Goal: Task Accomplishment & Management: Use online tool/utility

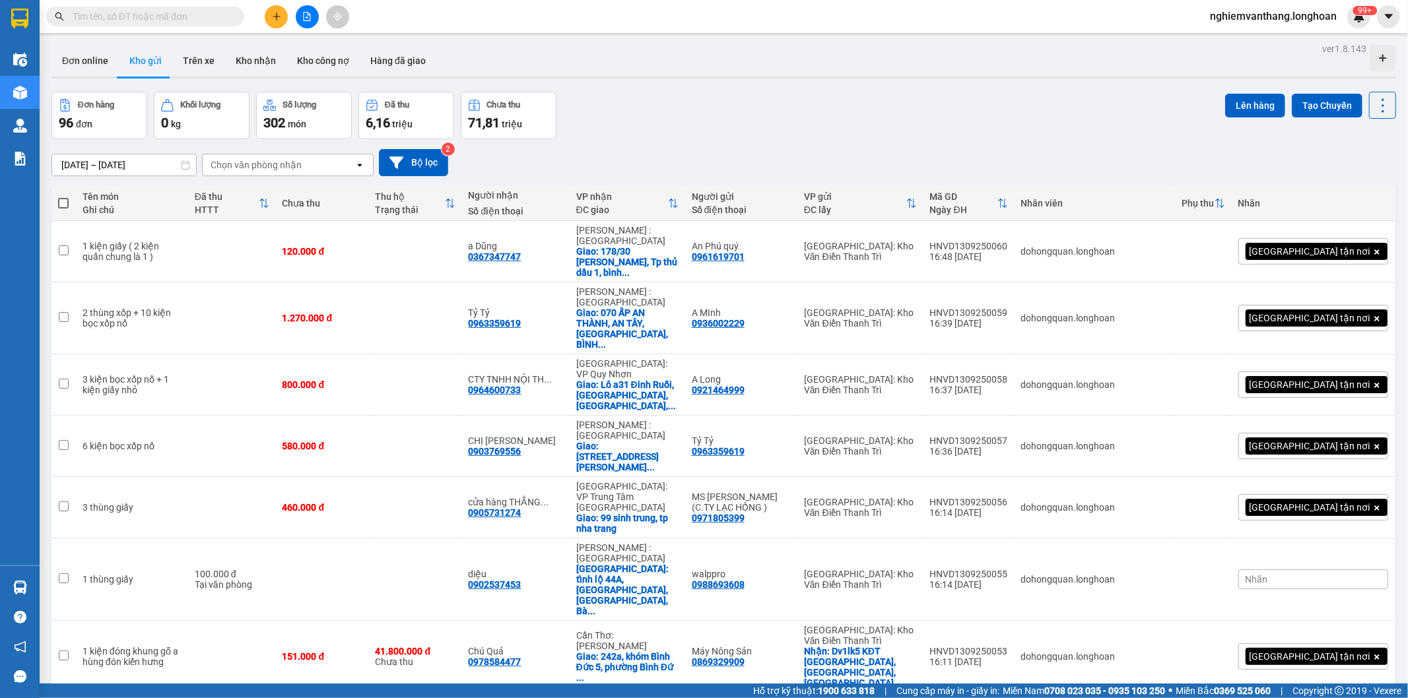
click at [310, 13] on icon "file-add" at bounding box center [306, 16] width 9 height 9
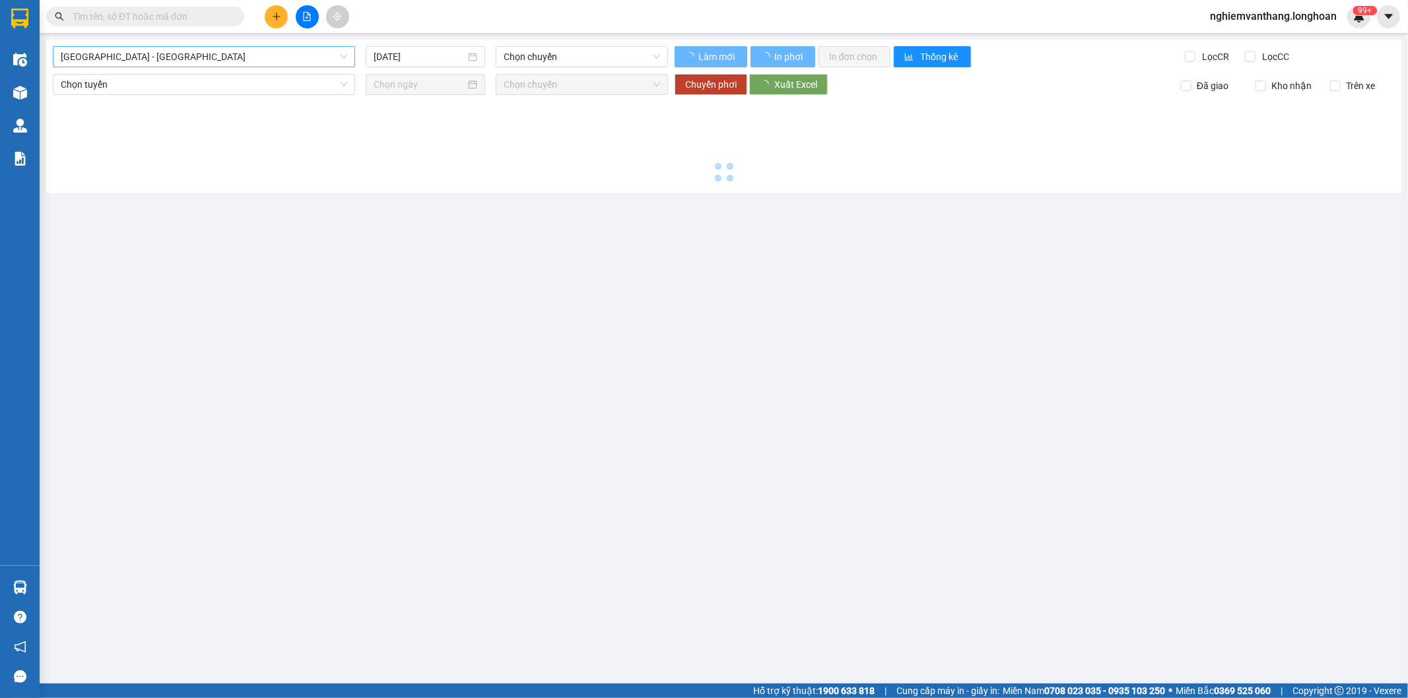
click at [148, 57] on span "[GEOGRAPHIC_DATA] - [GEOGRAPHIC_DATA]" at bounding box center [204, 57] width 286 height 20
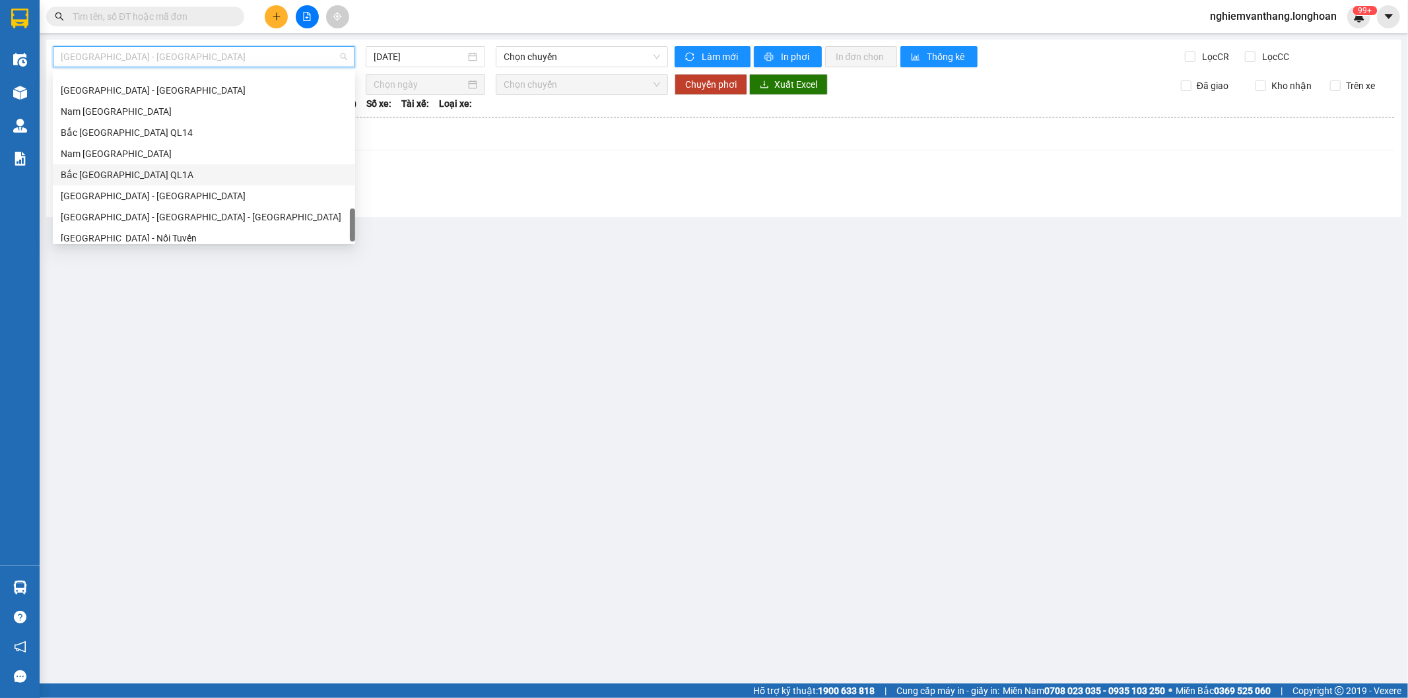
scroll to position [907, 0]
click at [141, 154] on div "Bắc [GEOGRAPHIC_DATA] QL1A" at bounding box center [204, 147] width 302 height 21
type input "[DATE]"
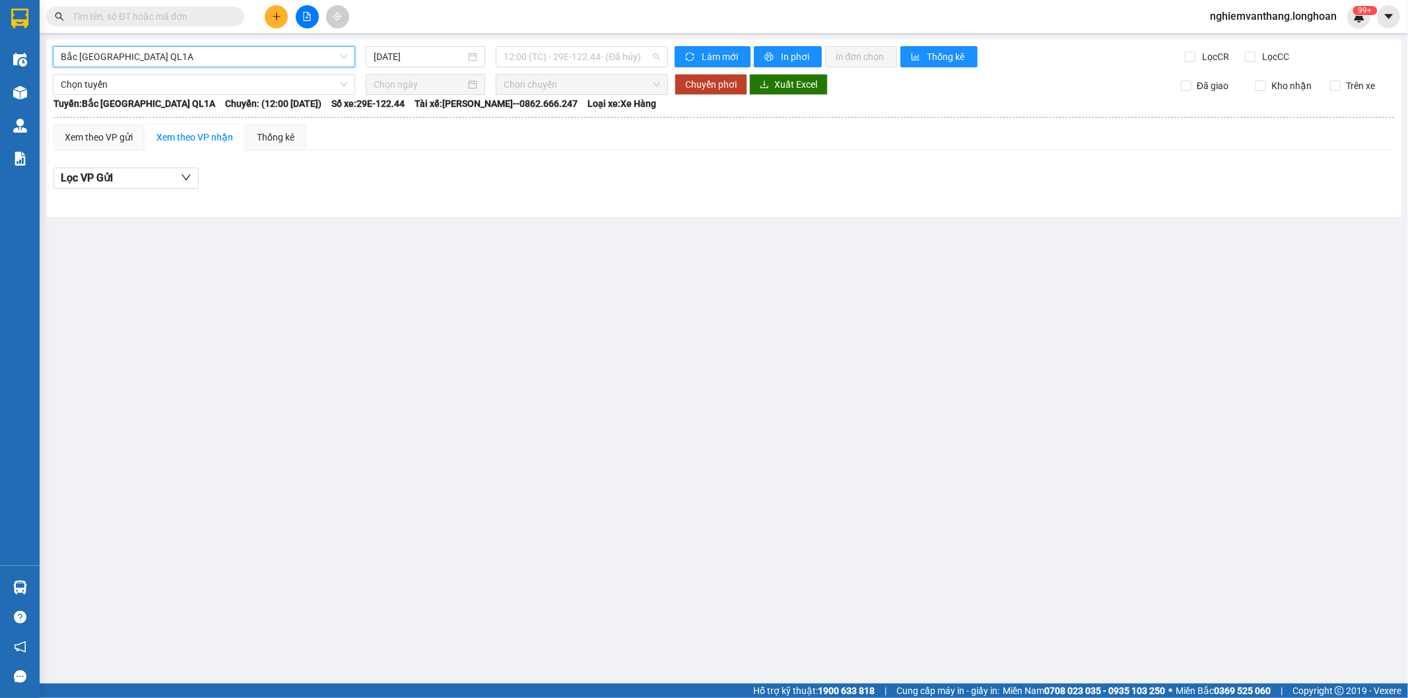
drag, startPoint x: 532, startPoint y: 53, endPoint x: 528, endPoint y: 42, distance: 11.3
click at [533, 53] on span "12:00 (TC) - 29E-122.44 - (Đã hủy)" at bounding box center [582, 57] width 156 height 20
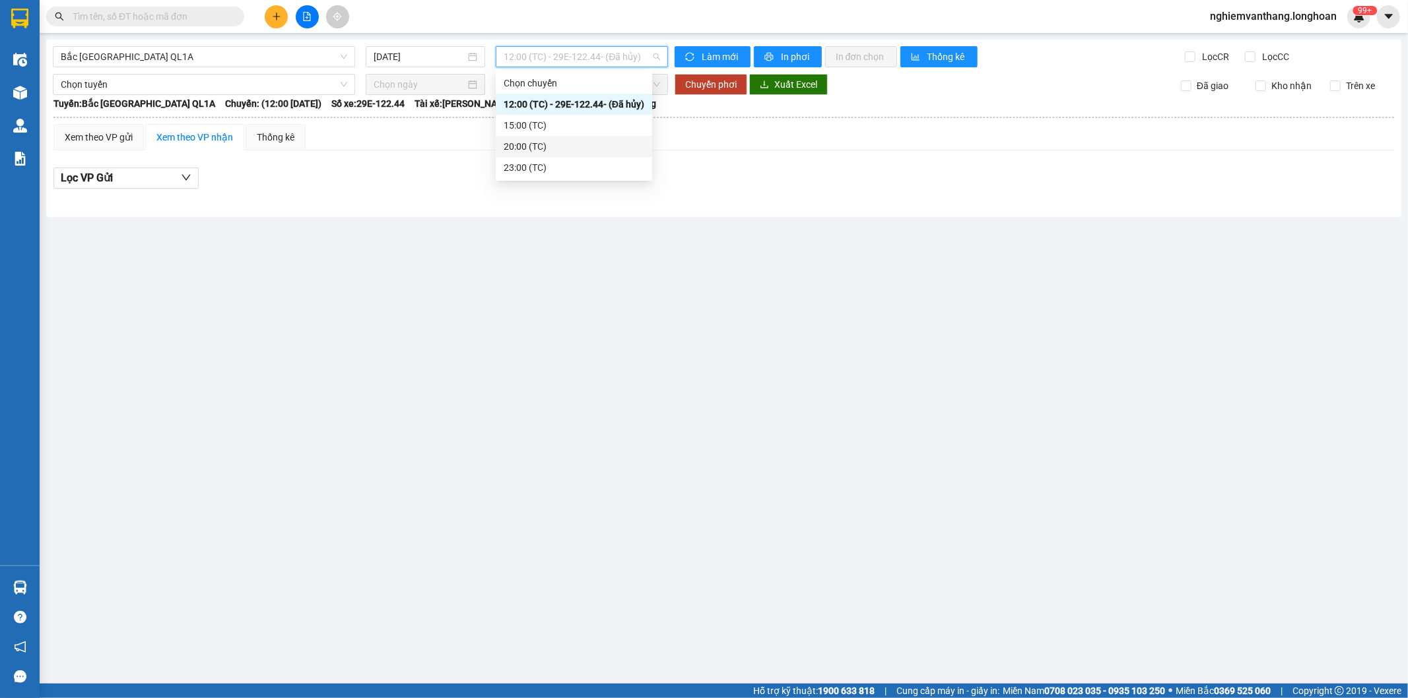
click at [541, 147] on div "20:00 (TC)" at bounding box center [574, 146] width 141 height 15
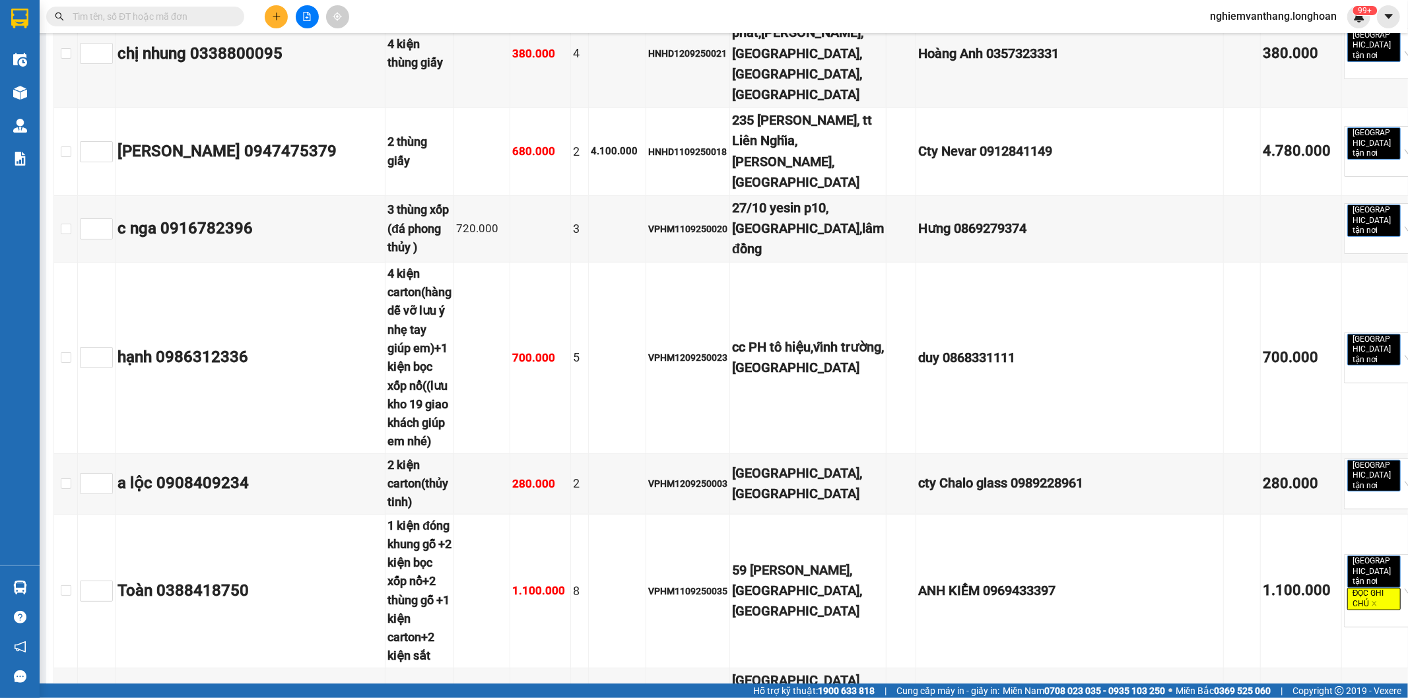
scroll to position [12906, 0]
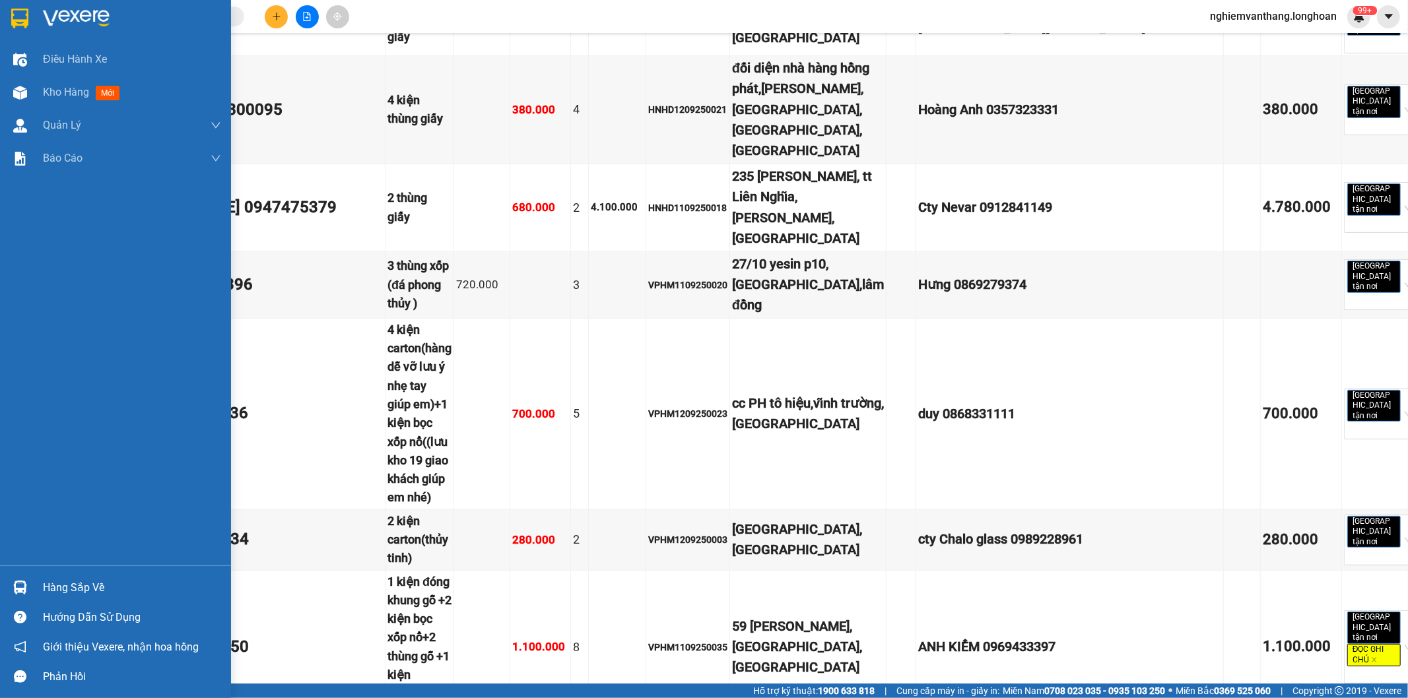
click at [9, 14] on div at bounding box center [20, 18] width 23 height 23
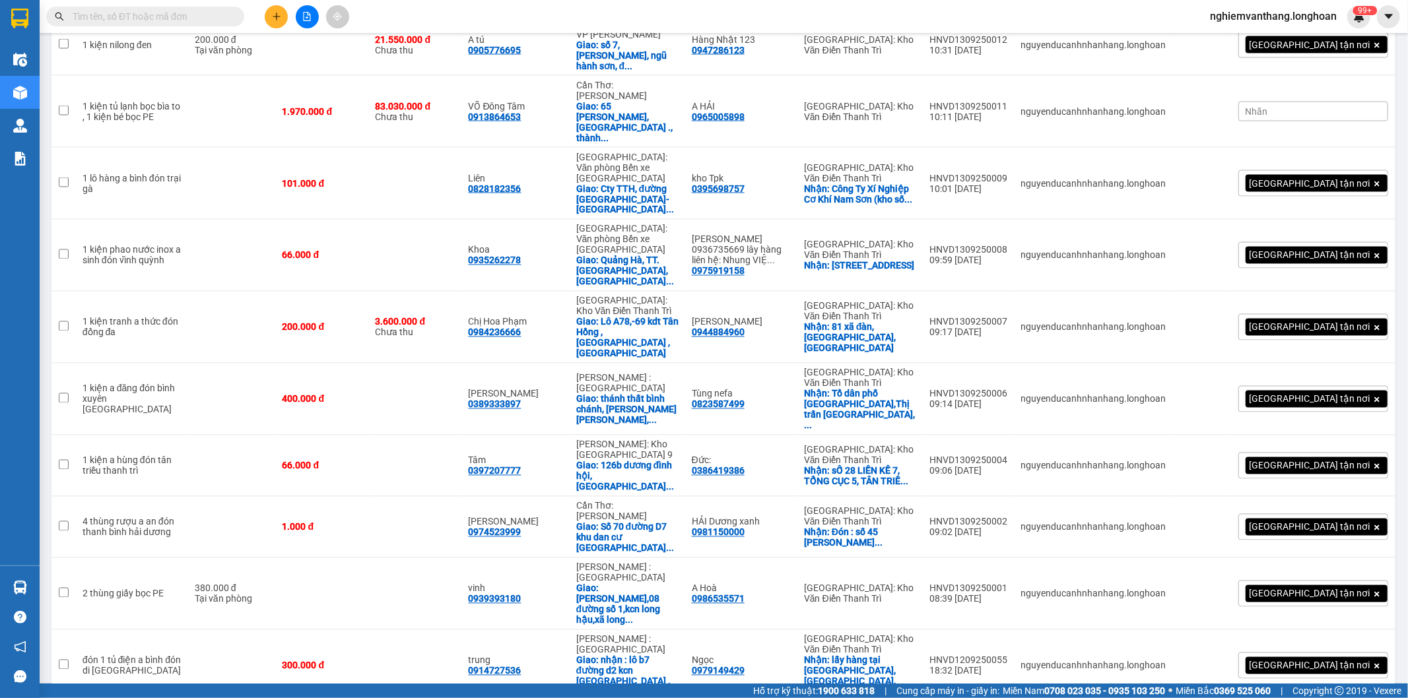
scroll to position [2200, 0]
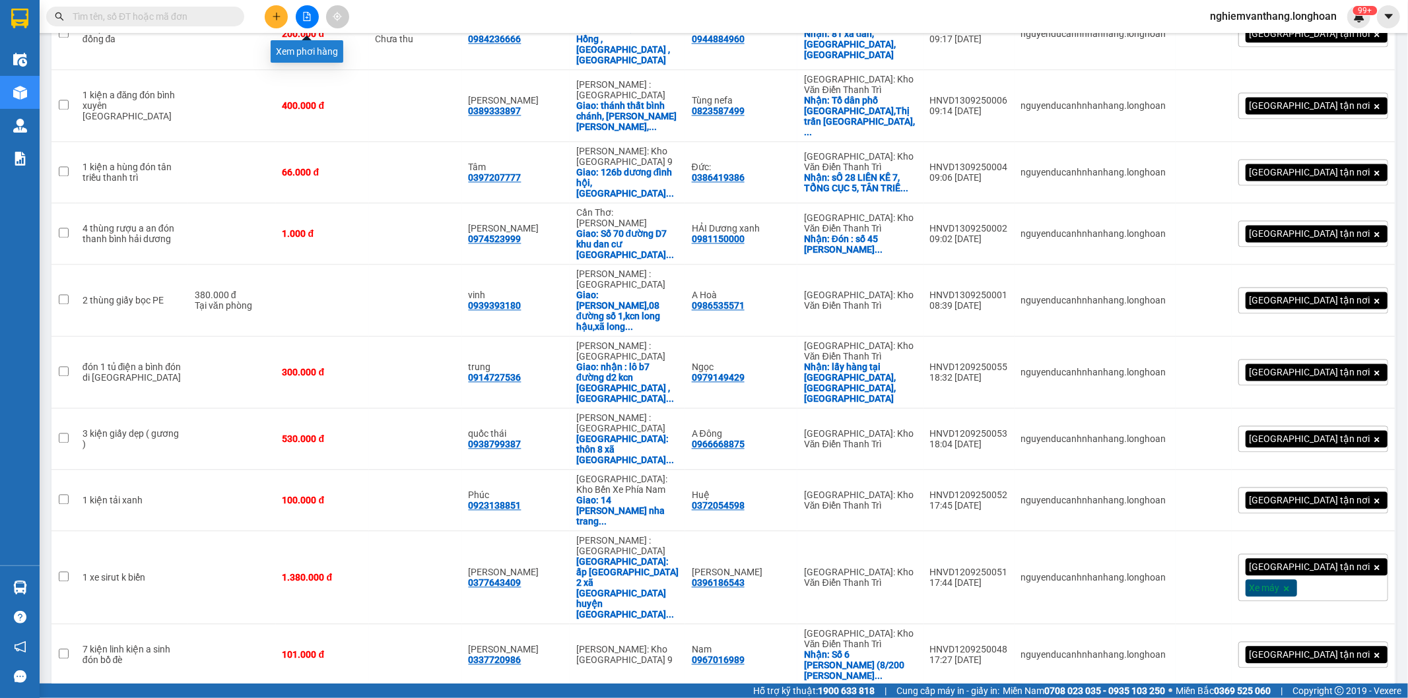
click at [302, 20] on icon "file-add" at bounding box center [306, 16] width 9 height 9
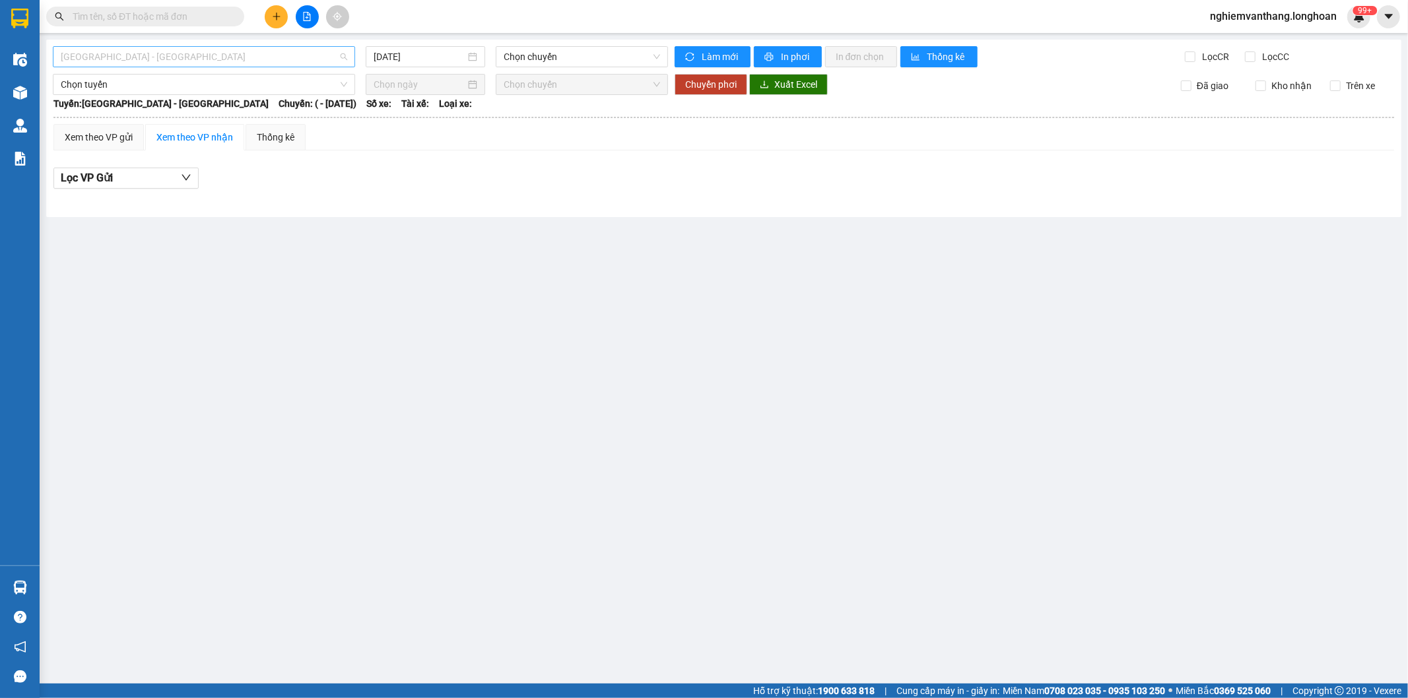
click at [197, 51] on span "[GEOGRAPHIC_DATA] - [GEOGRAPHIC_DATA]" at bounding box center [204, 57] width 286 height 20
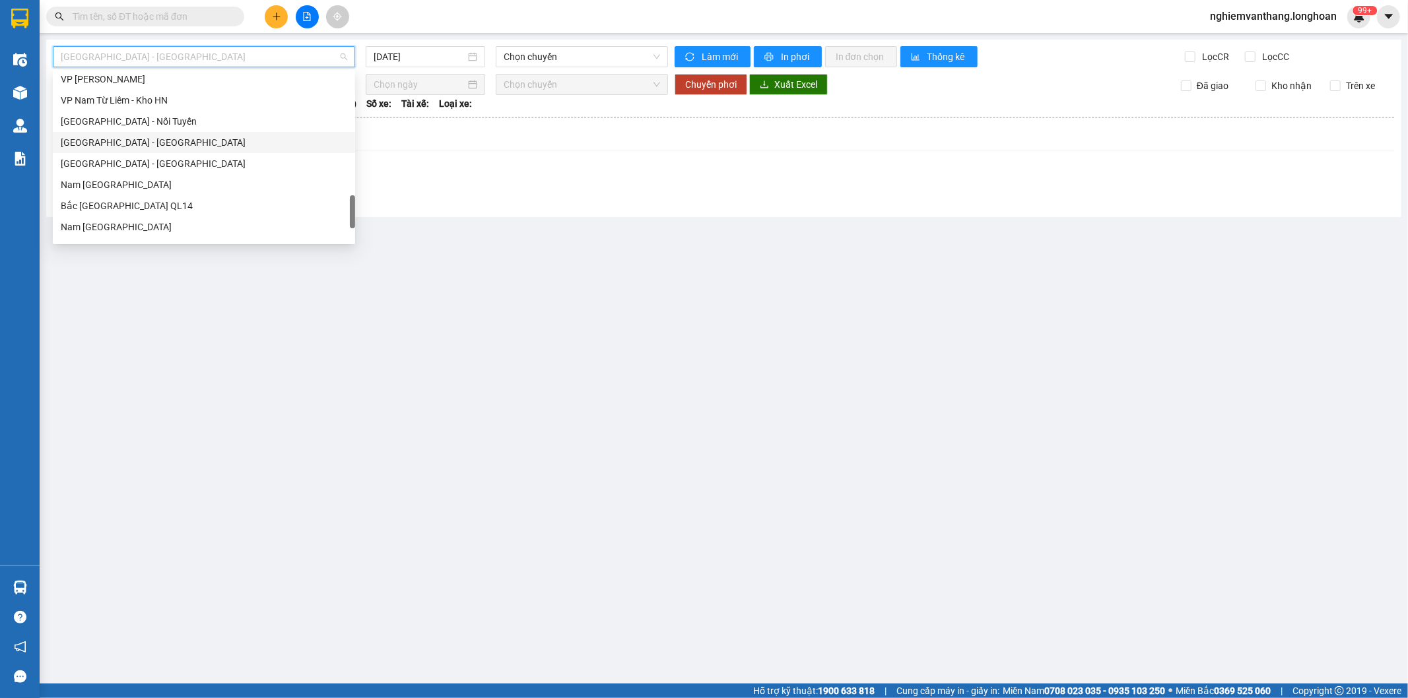
scroll to position [907, 0]
click at [160, 145] on div "Bắc [GEOGRAPHIC_DATA] QL1A" at bounding box center [204, 147] width 286 height 15
type input "[DATE]"
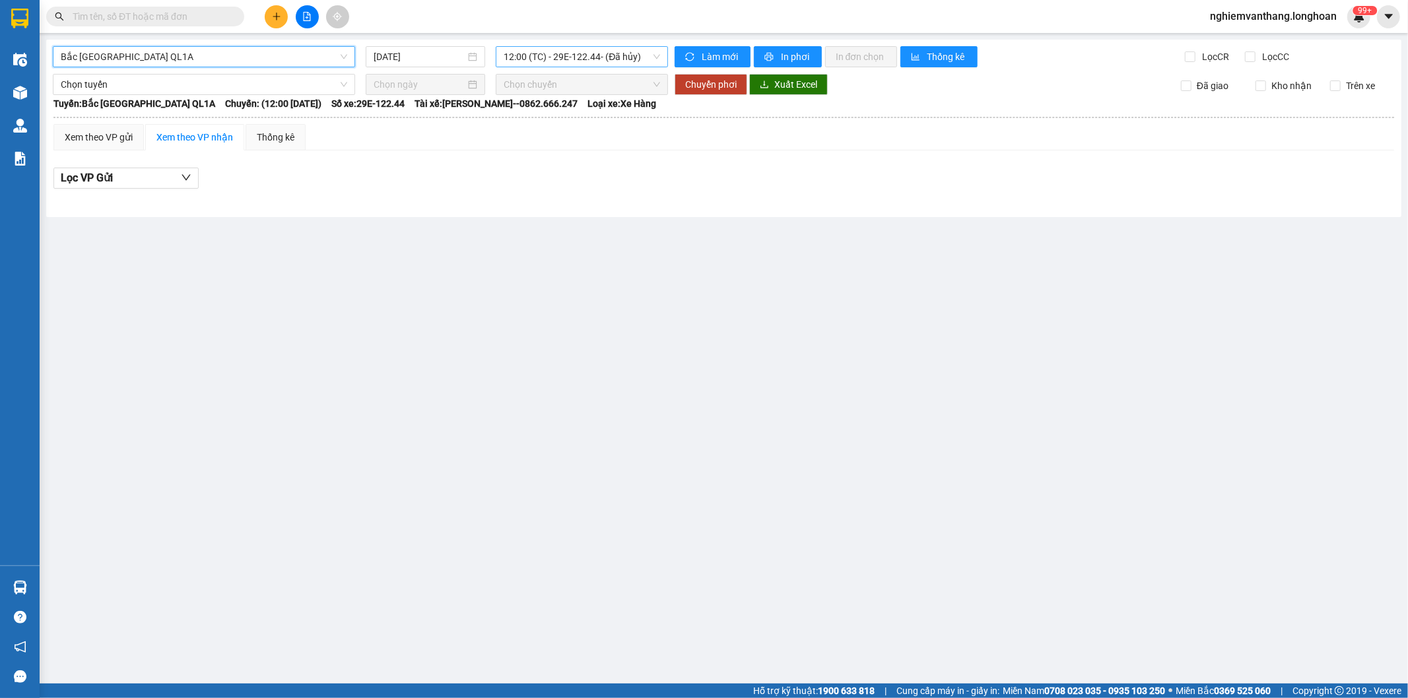
click at [539, 60] on span "12:00 (TC) - 29E-122.44 - (Đã hủy)" at bounding box center [582, 57] width 156 height 20
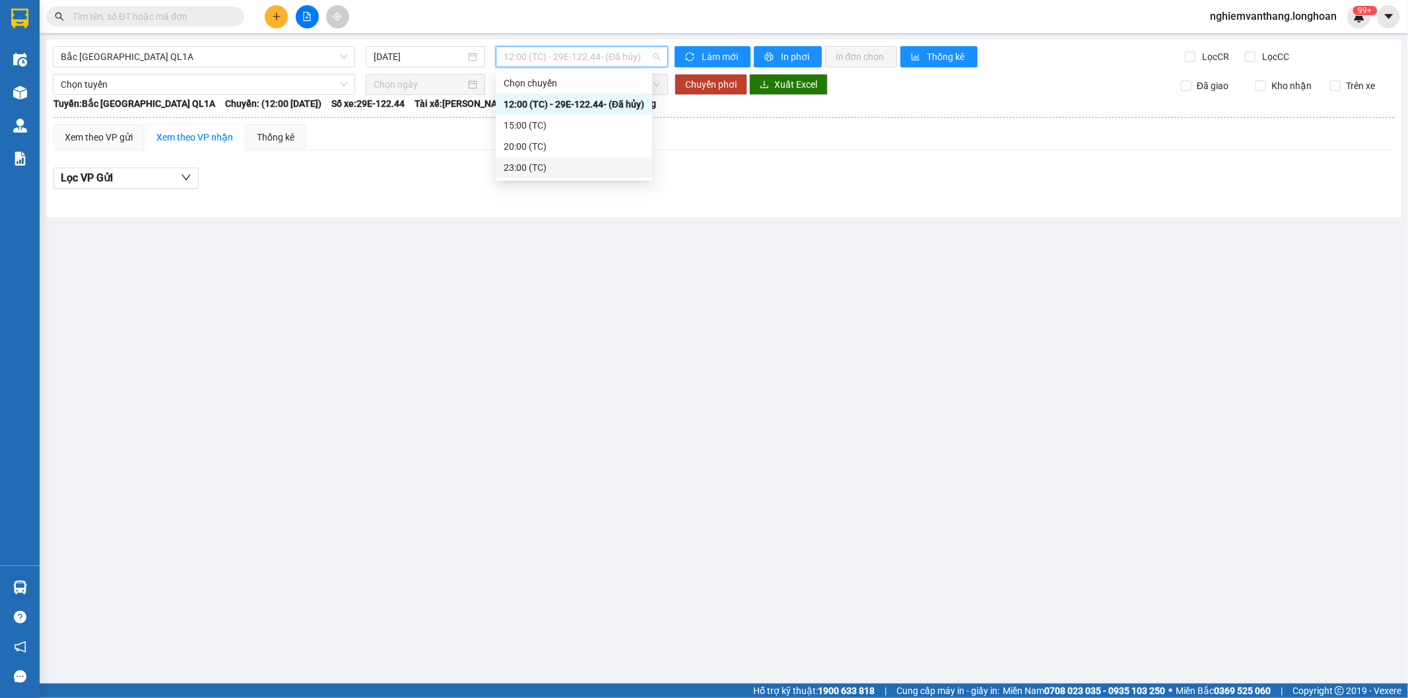
click at [544, 164] on div "23:00 (TC)" at bounding box center [574, 167] width 141 height 15
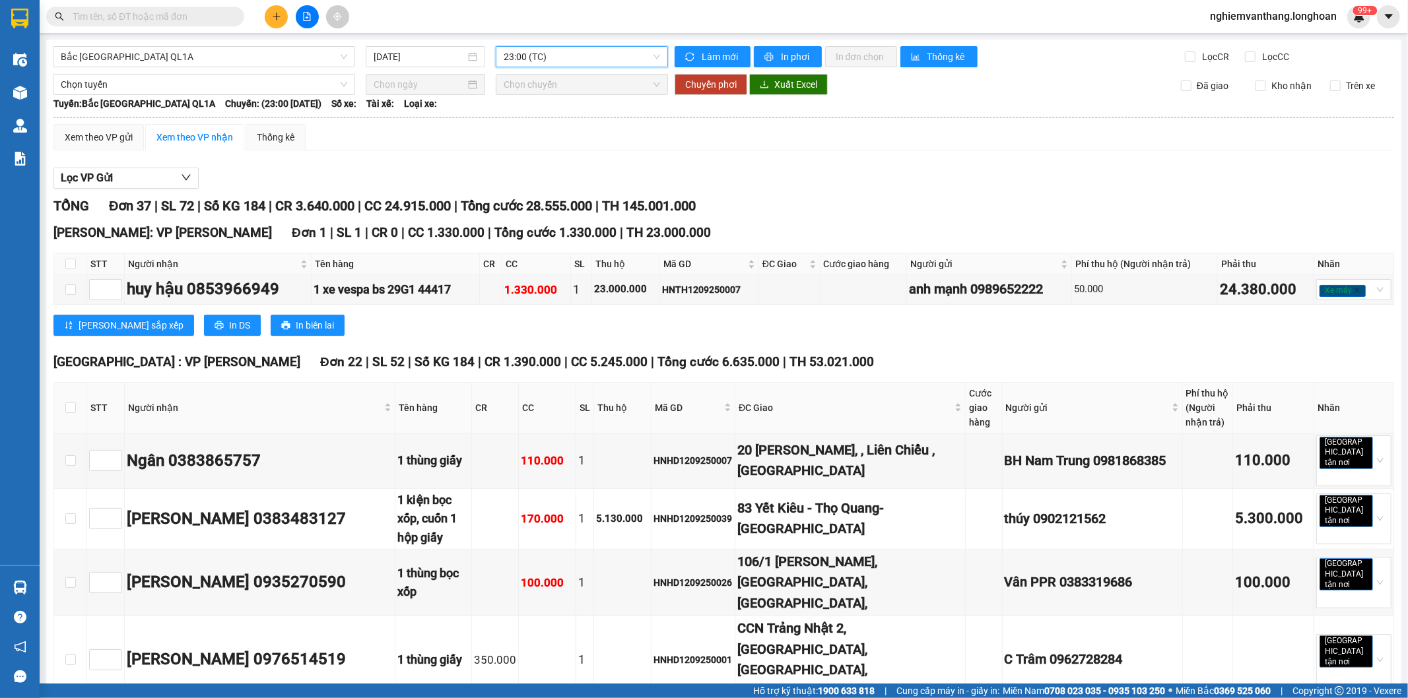
click at [568, 67] on div "23:00 (TC)" at bounding box center [582, 56] width 172 height 21
click at [528, 143] on div "20:00 (TC)" at bounding box center [568, 146] width 137 height 15
